Goal: Task Accomplishment & Management: Use online tool/utility

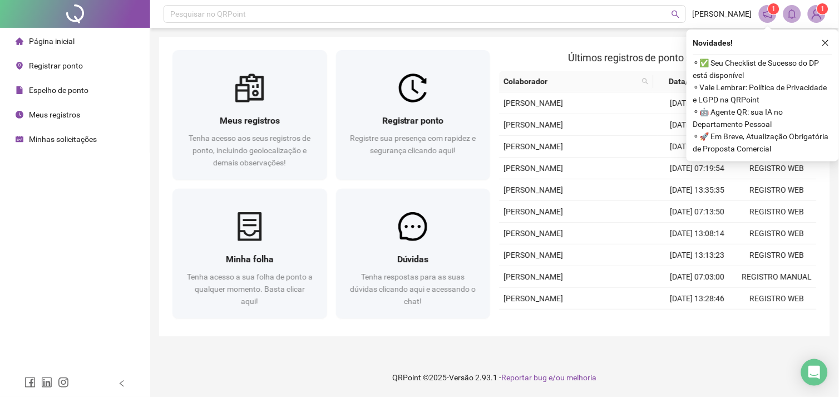
click at [41, 63] on span "Registrar ponto" at bounding box center [56, 65] width 54 height 9
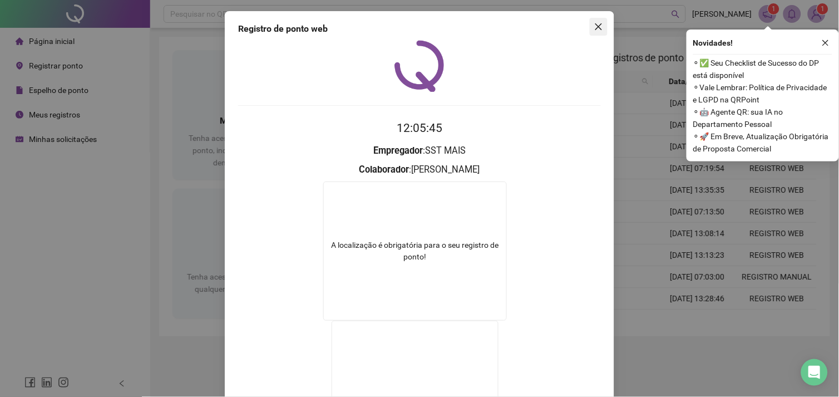
click at [594, 28] on icon "close" at bounding box center [598, 26] width 9 height 9
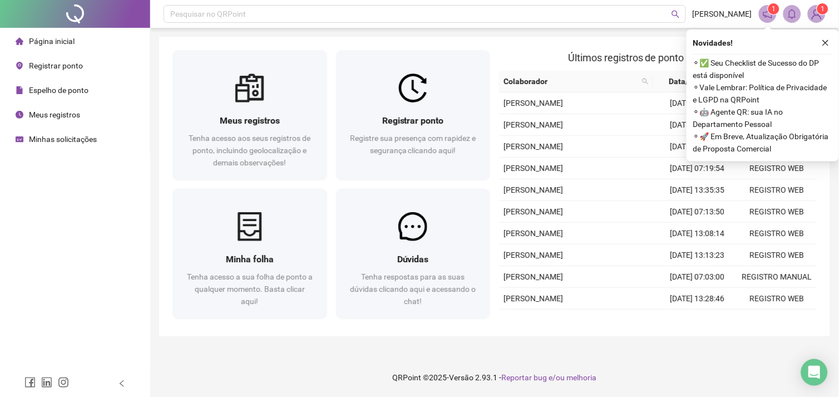
click at [46, 71] on div "Registrar ponto" at bounding box center [49, 66] width 67 height 22
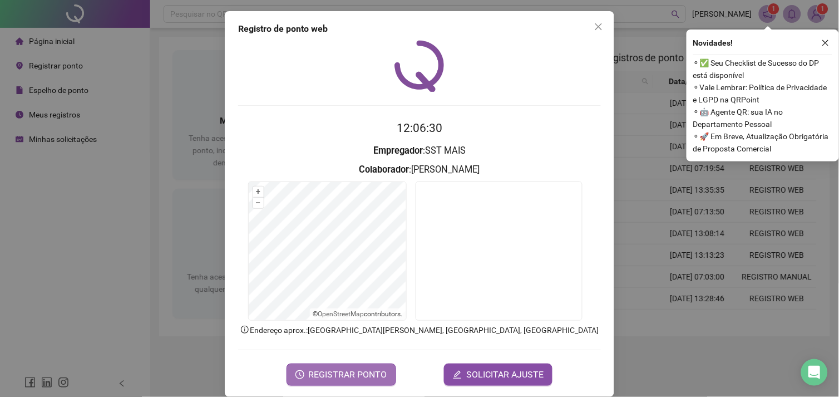
click at [358, 373] on span "REGISTRAR PONTO" at bounding box center [348, 374] width 78 height 13
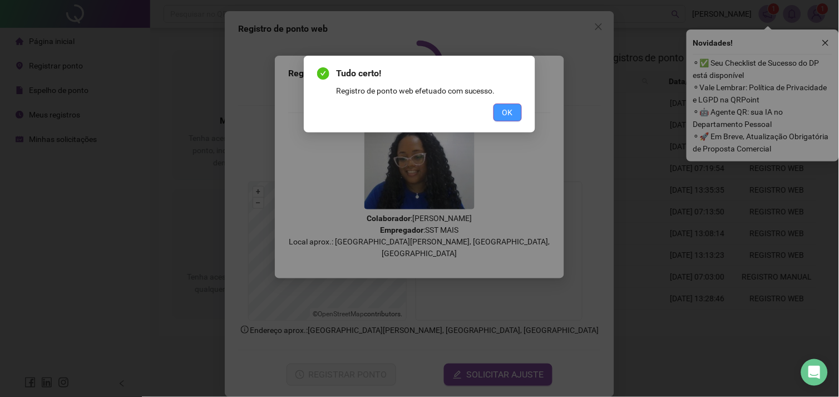
click at [515, 107] on button "OK" at bounding box center [508, 112] width 28 height 18
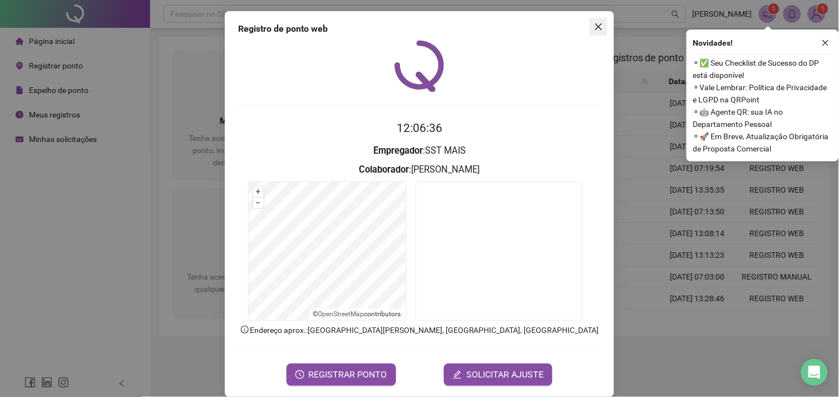
click at [594, 22] on icon "close" at bounding box center [598, 26] width 9 height 9
